Goal: Task Accomplishment & Management: Use online tool/utility

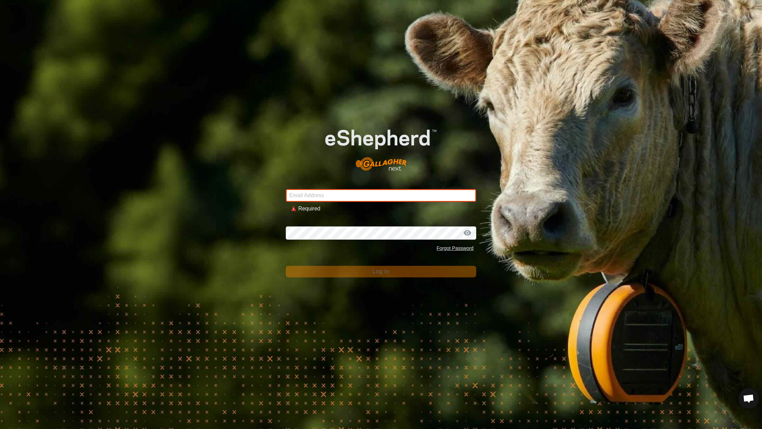
type input "[EMAIL_ADDRESS][DOMAIN_NAME]"
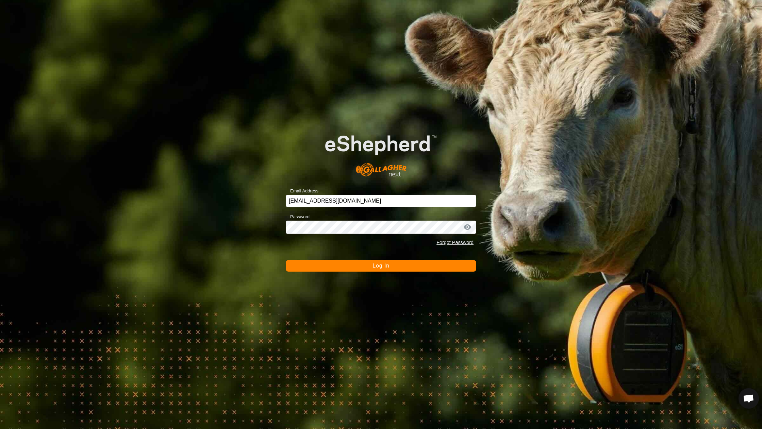
click at [349, 270] on button "Log In" at bounding box center [381, 266] width 190 height 12
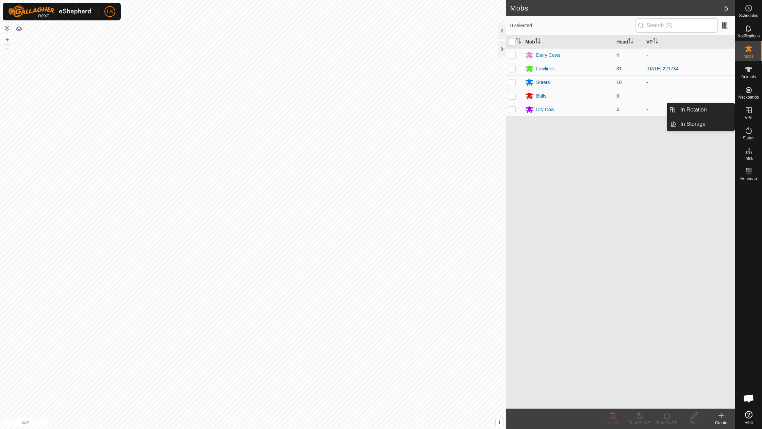
click at [753, 111] on es-virtualpaddocks-svg-icon at bounding box center [748, 110] width 12 height 11
click at [705, 110] on link "In Rotation" at bounding box center [705, 110] width 58 height 14
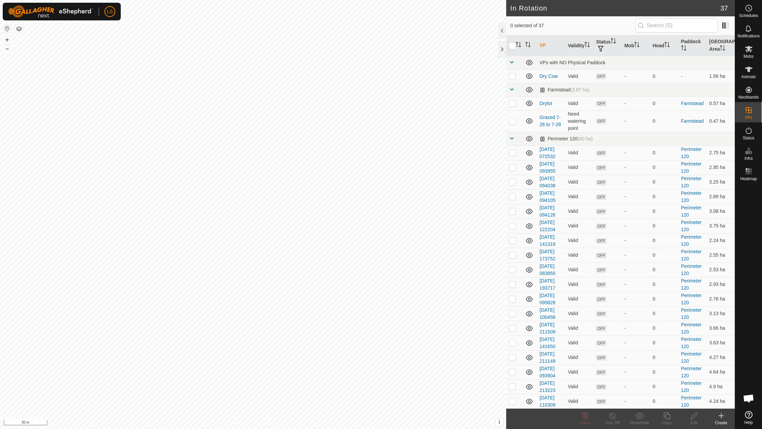
click at [721, 422] on div "Create" at bounding box center [720, 423] width 27 height 6
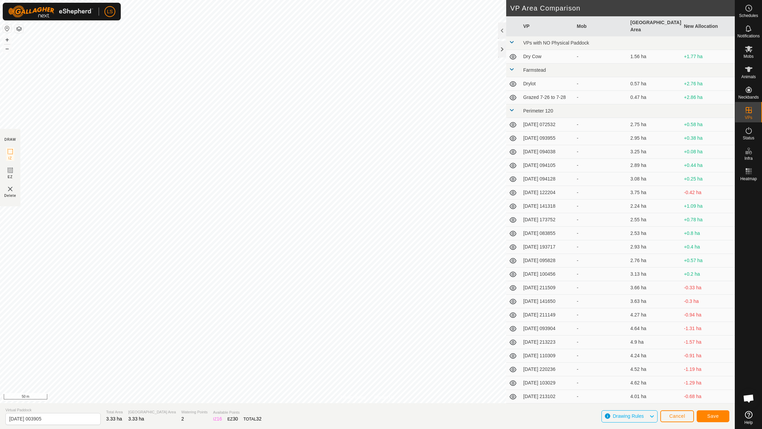
click at [717, 417] on span "Save" at bounding box center [713, 415] width 12 height 5
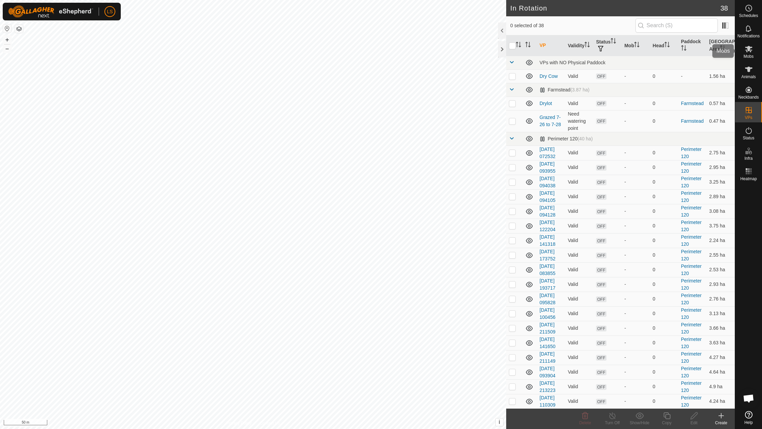
click at [751, 49] on icon at bounding box center [748, 49] width 8 height 8
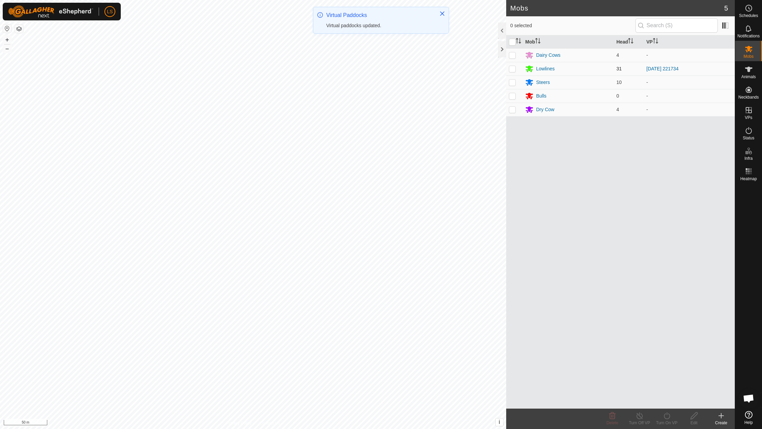
click at [511, 68] on p-checkbox at bounding box center [512, 68] width 7 height 5
checkbox input "true"
click at [664, 419] on icon at bounding box center [666, 416] width 9 height 8
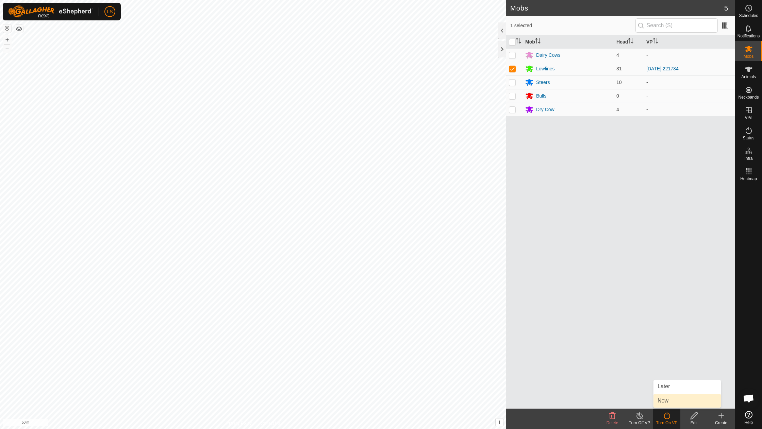
click at [671, 403] on link "Now" at bounding box center [686, 401] width 67 height 14
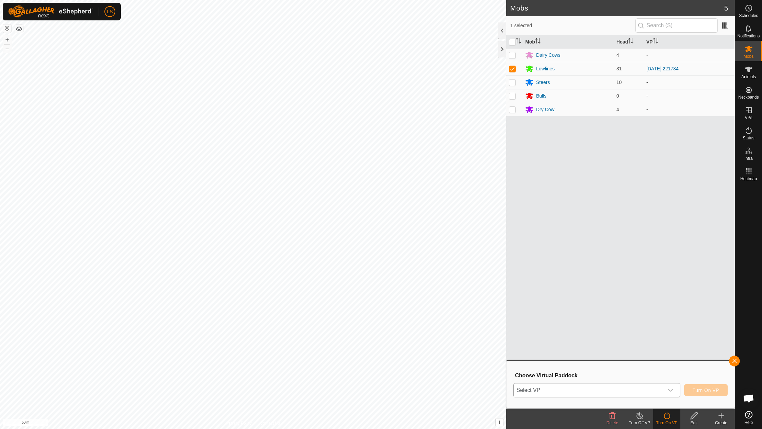
click at [671, 390] on icon "dropdown trigger" at bounding box center [669, 390] width 5 height 5
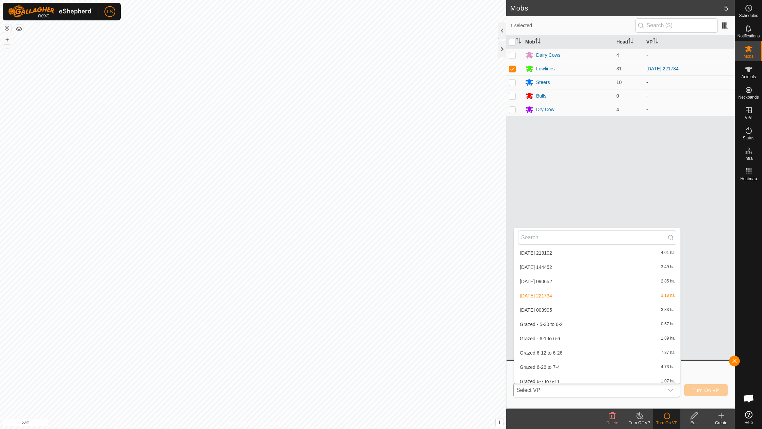
scroll to position [392, 0]
click at [558, 290] on li "[DATE] 003905 3.33 ha" at bounding box center [597, 295] width 166 height 14
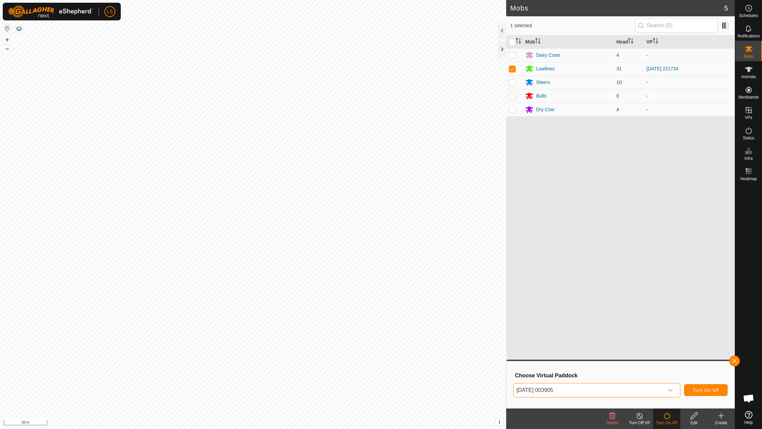
click at [712, 388] on span "Turn On VP" at bounding box center [705, 390] width 27 height 5
